Goal: Task Accomplishment & Management: Manage account settings

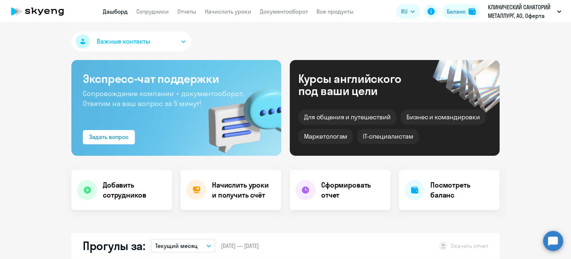
click at [148, 7] on app-menu-item-link "Сотрудники" at bounding box center [152, 11] width 32 height 9
select select "30"
click at [155, 13] on link "Сотрудники" at bounding box center [152, 11] width 32 height 7
select select "30"
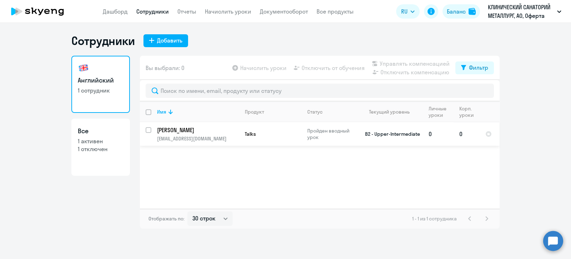
click at [146, 129] on input "select row 17978261" at bounding box center [153, 134] width 14 height 14
checkbox input "true"
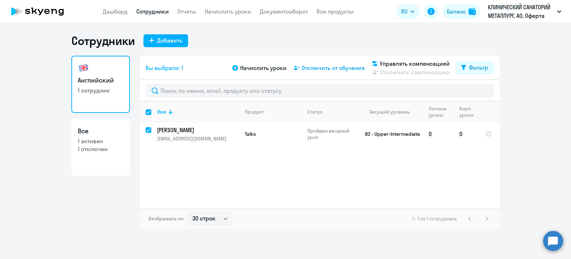
click at [322, 68] on span "Отключить от обучения" at bounding box center [332, 67] width 63 height 9
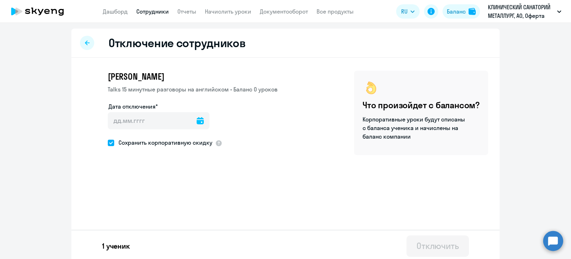
click at [197, 120] on icon at bounding box center [200, 120] width 7 height 7
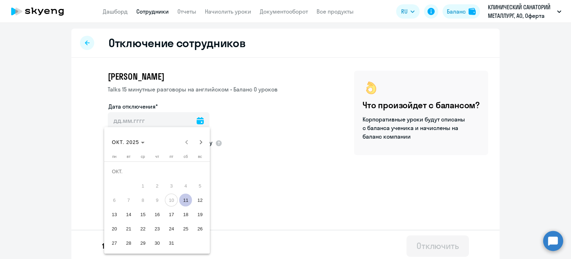
click at [183, 202] on span "11" at bounding box center [185, 199] width 13 height 13
type input "[DATE]"
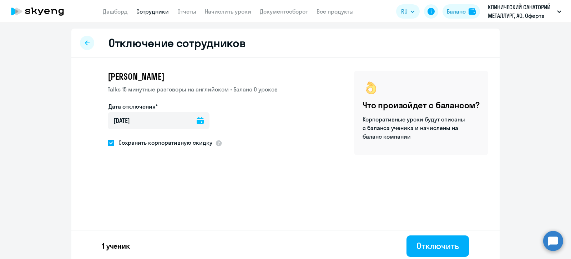
click at [108, 144] on span at bounding box center [111, 142] width 6 height 6
click at [107, 143] on input "Сохранить корпоративную скидку" at bounding box center [107, 142] width 0 height 0
checkbox input "false"
click at [434, 238] on button "Отключить" at bounding box center [437, 245] width 62 height 21
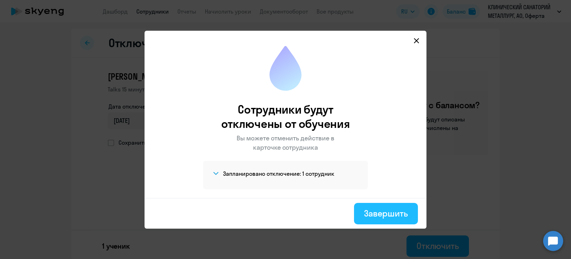
click at [391, 209] on div "Завершить" at bounding box center [386, 212] width 44 height 11
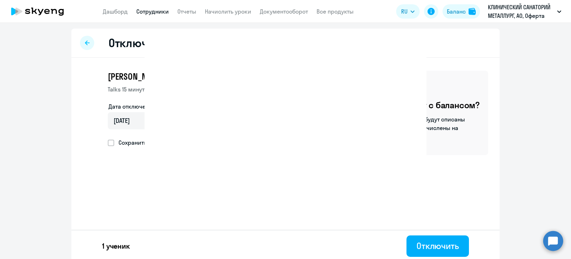
select select "30"
